Goal: Information Seeking & Learning: Learn about a topic

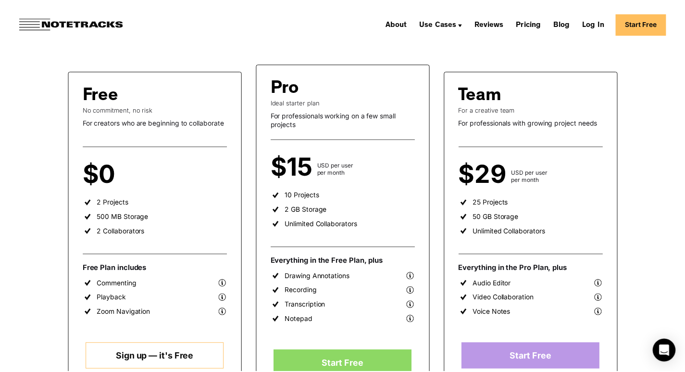
scroll to position [169, 0]
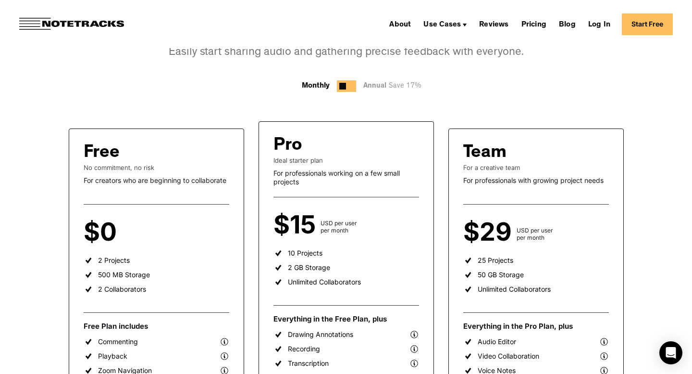
scroll to position [110, 0]
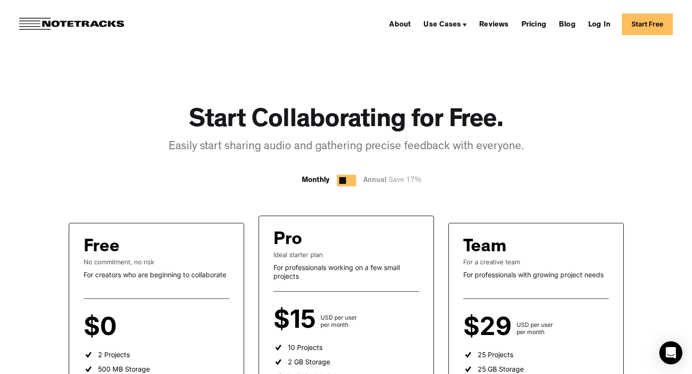
scroll to position [195, 0]
